Goal: Find specific page/section: Find specific page/section

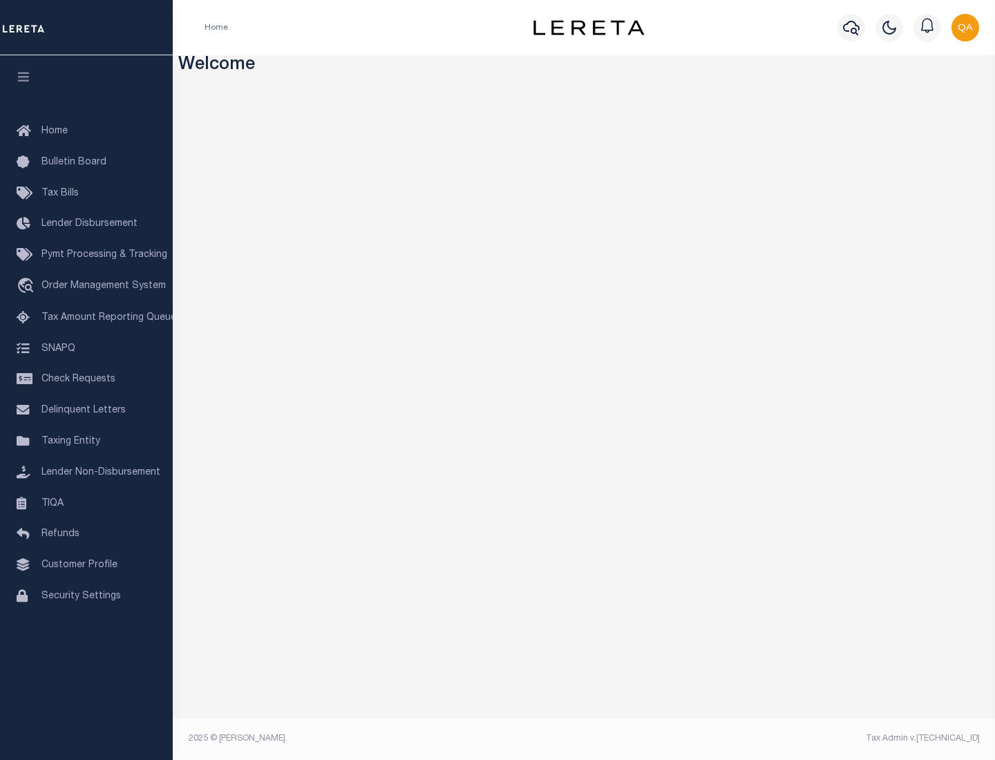
click at [86, 379] on span "Check Requests" at bounding box center [78, 379] width 74 height 10
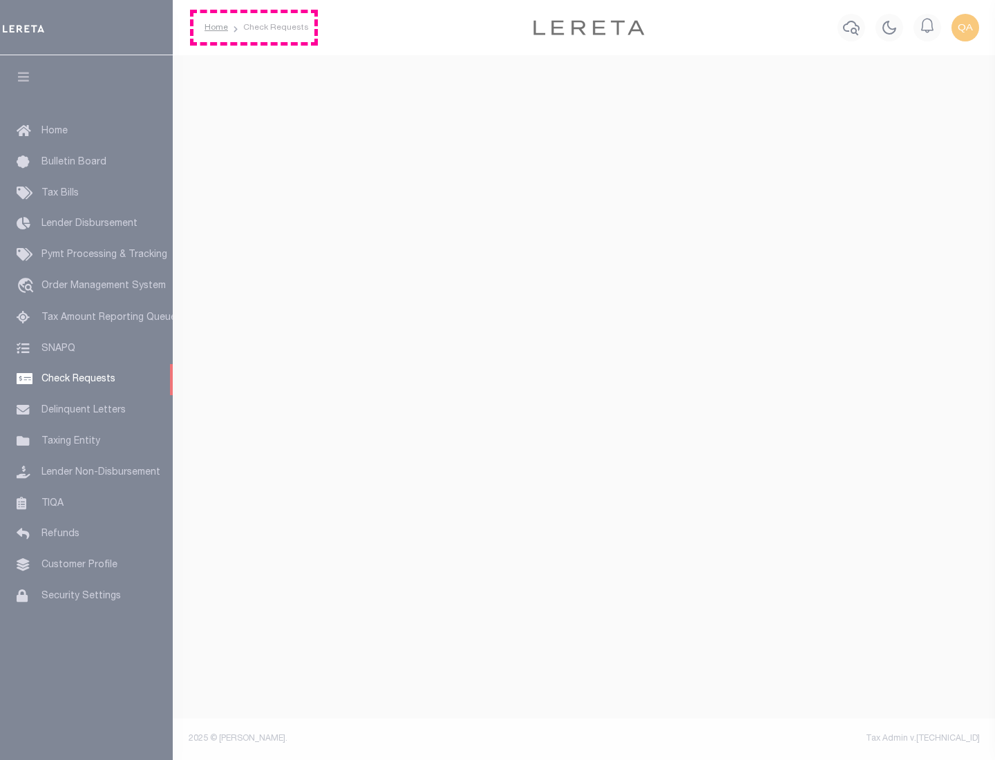
select select "50"
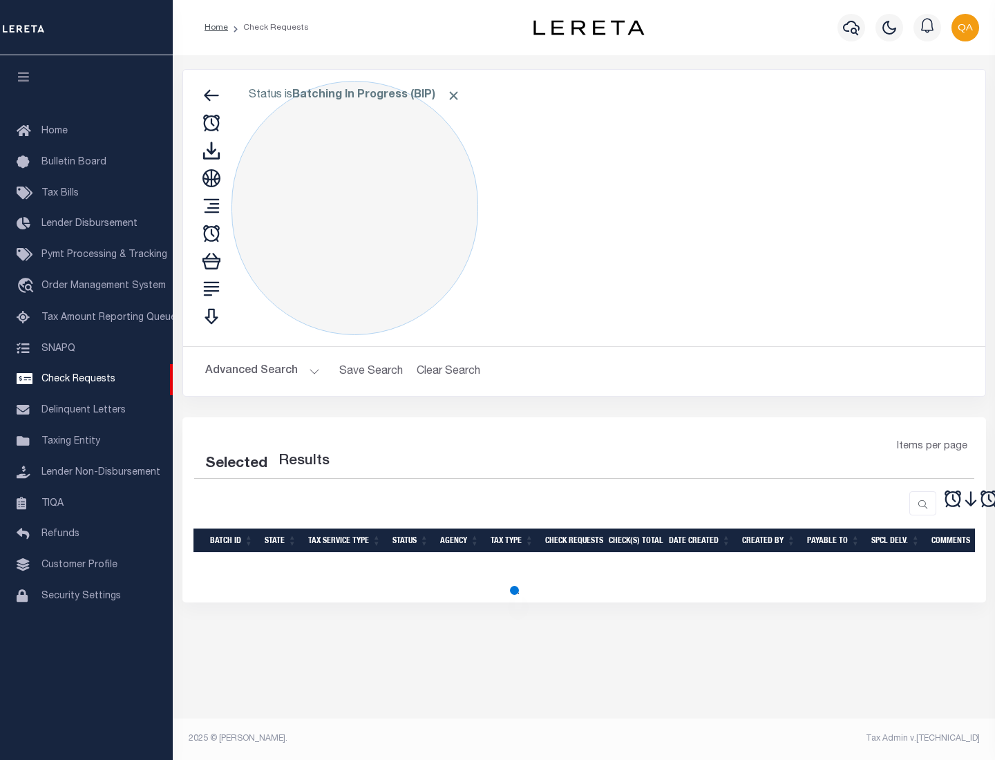
select select "50"
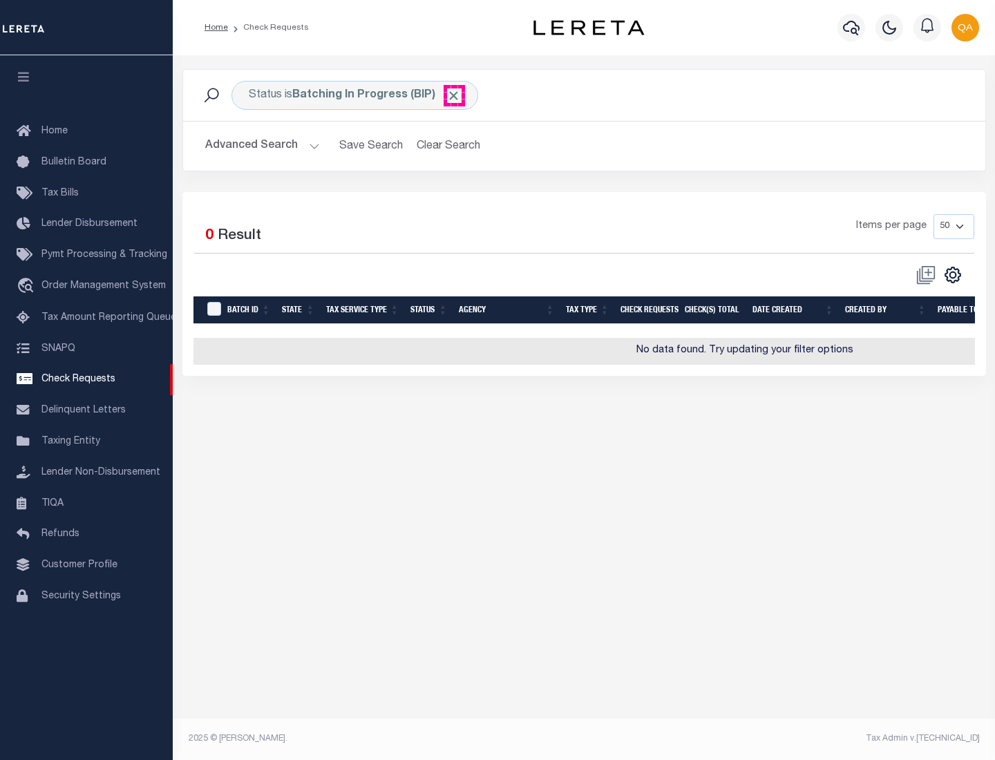
click at [454, 95] on span "Click to Remove" at bounding box center [453, 95] width 15 height 15
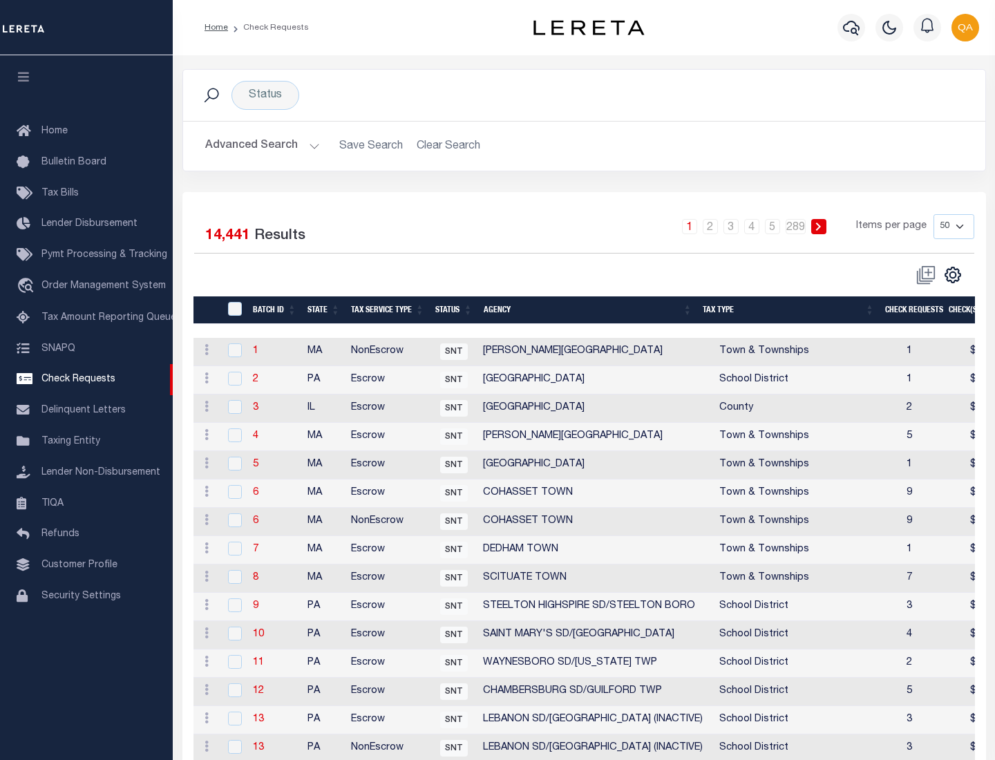
scroll to position [666, 0]
